Goal: Transaction & Acquisition: Book appointment/travel/reservation

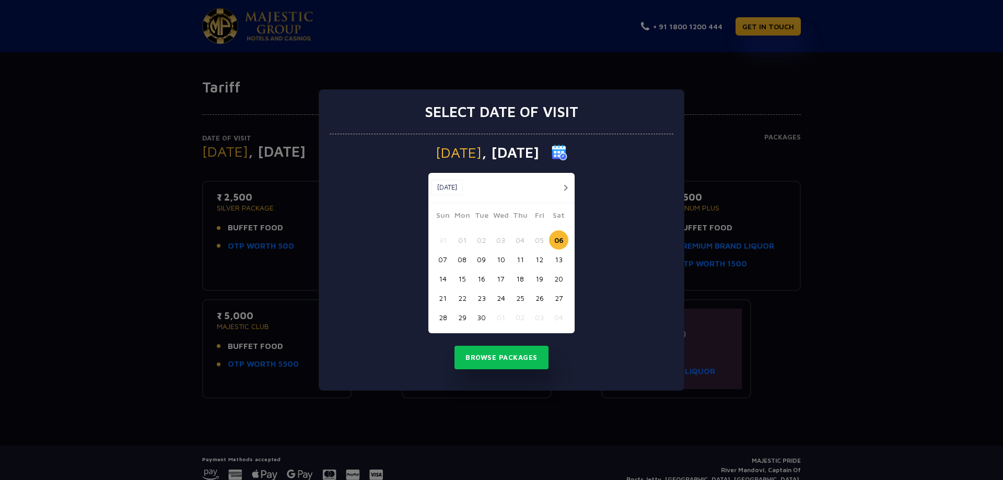
click at [500, 275] on button "17" at bounding box center [500, 278] width 19 height 19
click at [519, 360] on button "Browse Packages" at bounding box center [501, 358] width 94 height 24
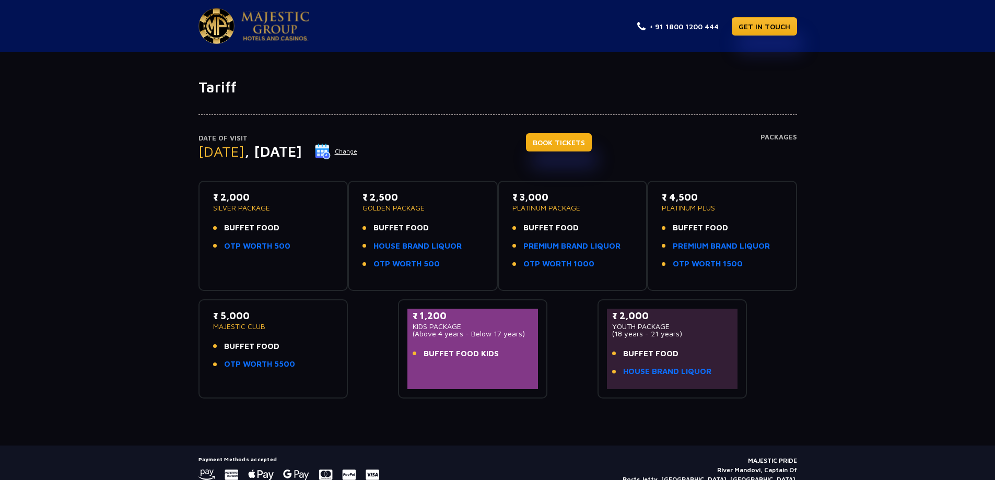
click at [592, 140] on link "BOOK TICKETS" at bounding box center [559, 142] width 66 height 18
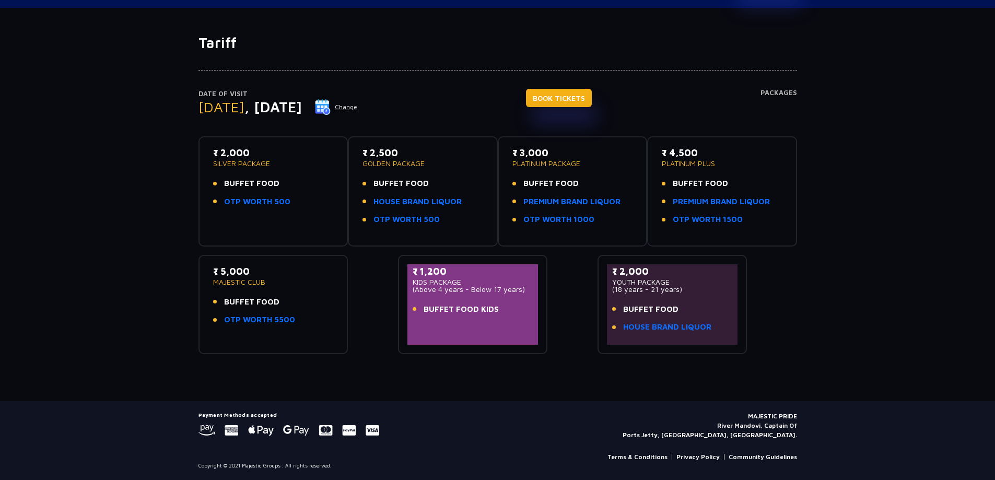
click at [592, 95] on link "BOOK TICKETS" at bounding box center [559, 98] width 66 height 18
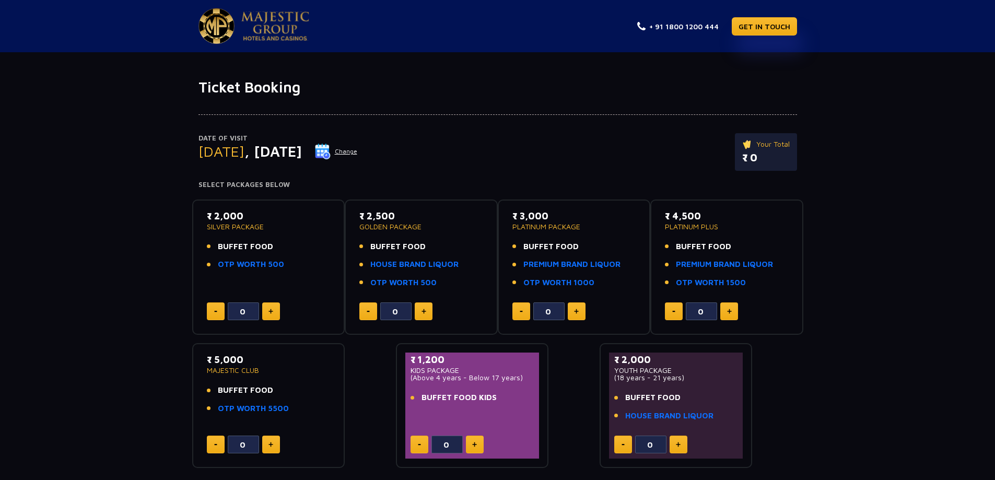
click at [265, 316] on button at bounding box center [271, 311] width 18 height 18
click at [268, 314] on button at bounding box center [271, 311] width 18 height 18
type input "2"
click at [272, 312] on img at bounding box center [270, 311] width 5 height 5
click at [210, 312] on button at bounding box center [216, 311] width 18 height 18
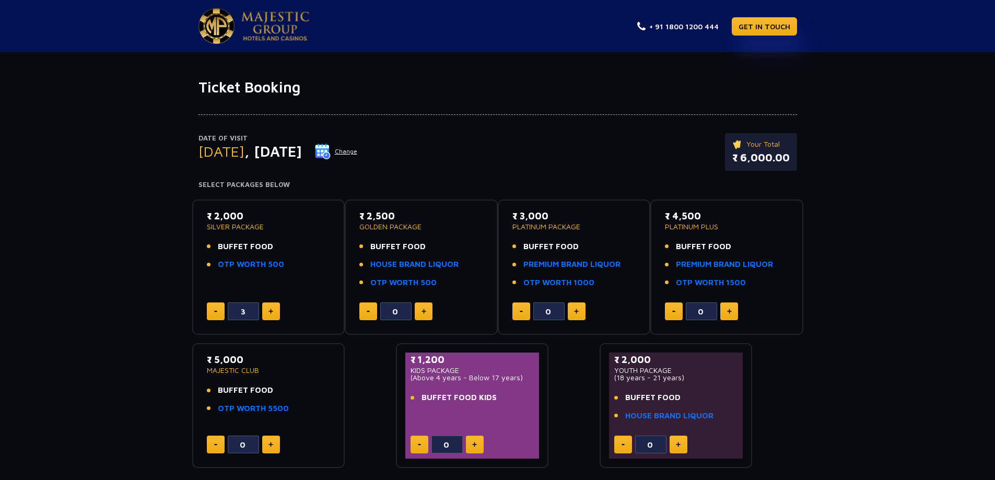
type input "2"
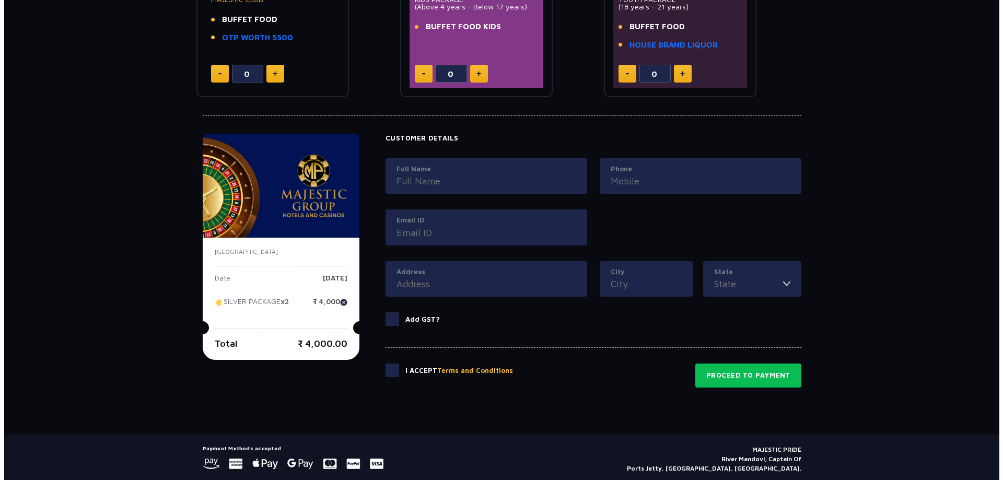
scroll to position [404, 0]
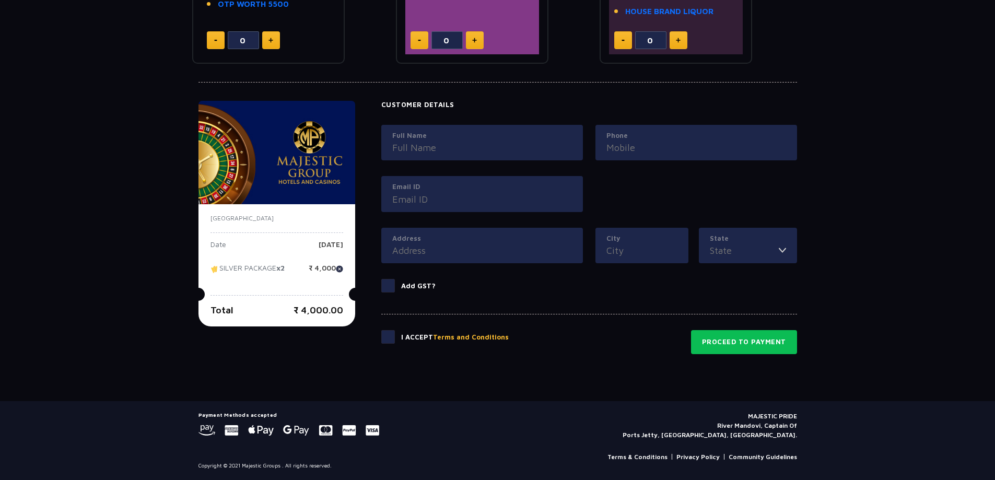
click at [481, 338] on button "Terms and Conditions" at bounding box center [471, 337] width 76 height 10
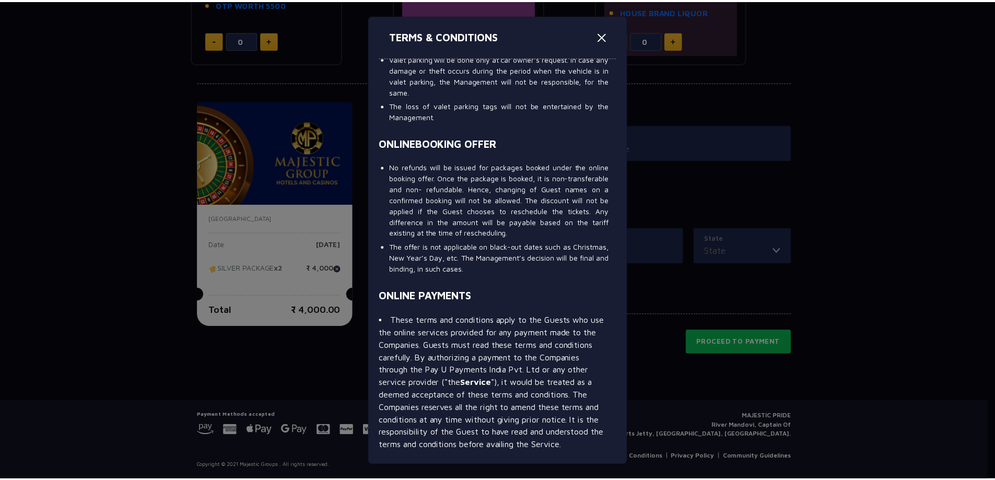
scroll to position [1514, 0]
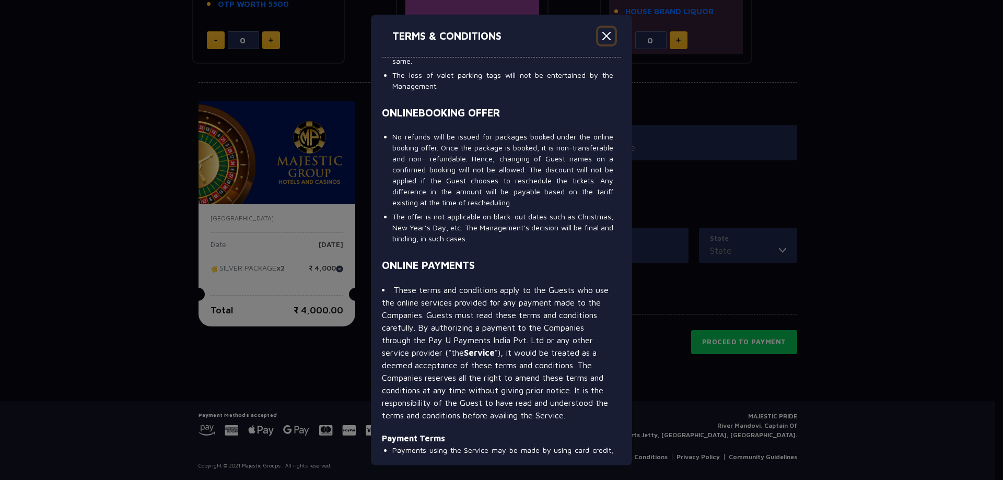
click at [608, 36] on button "Close" at bounding box center [606, 36] width 17 height 17
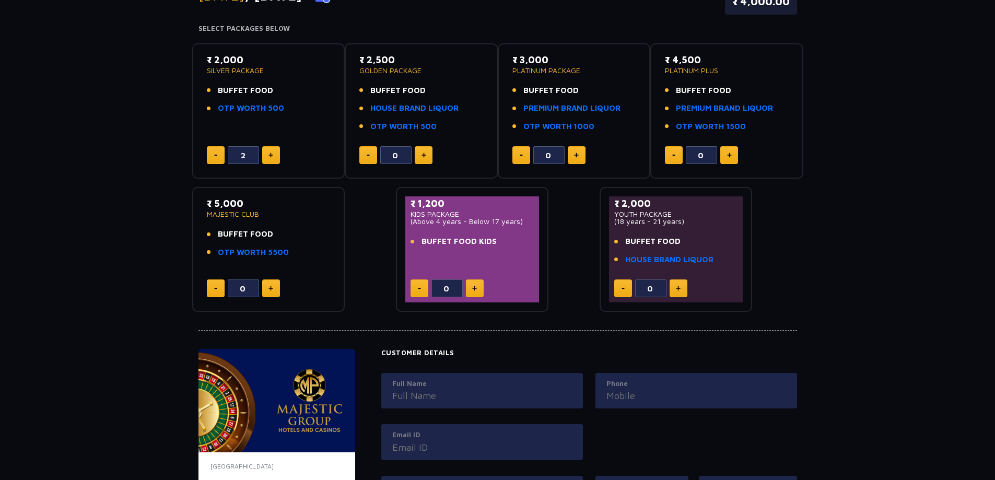
scroll to position [0, 0]
